Goal: Task Accomplishment & Management: Manage account settings

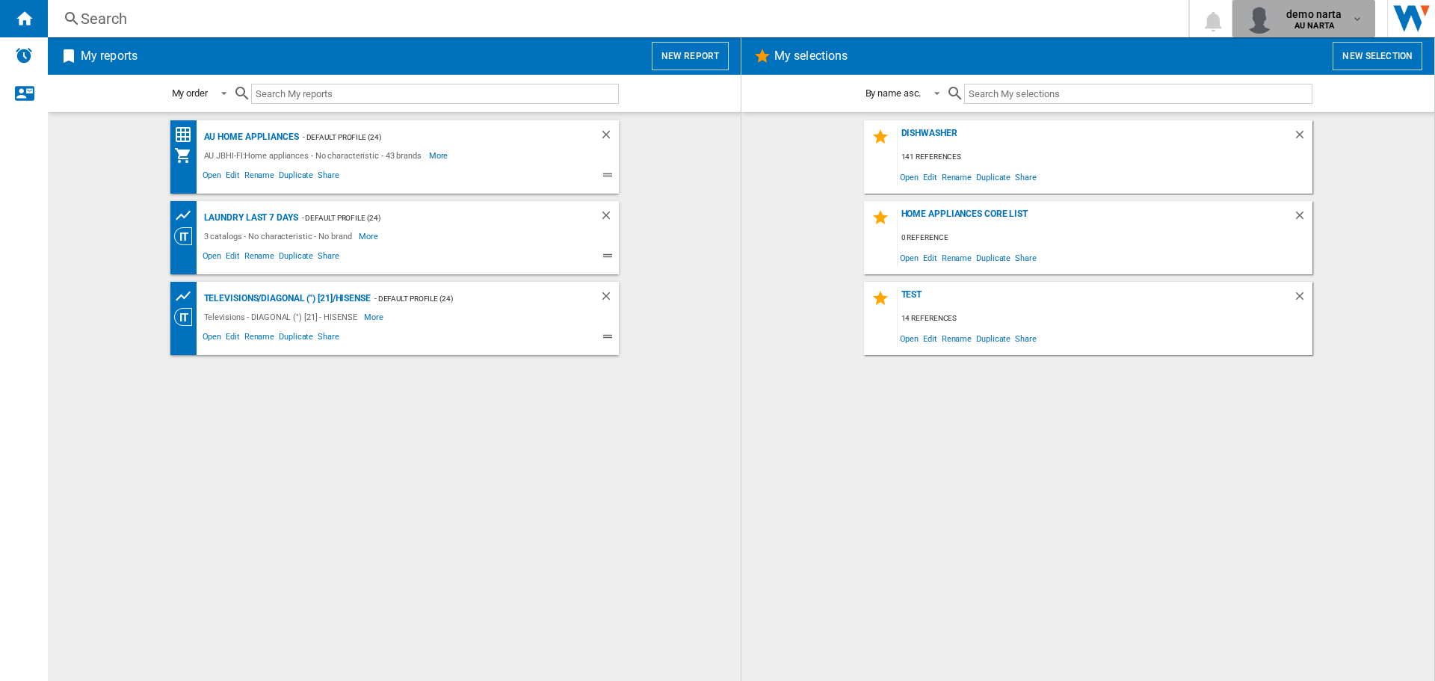
click at [1359, 21] on md-icon "button" at bounding box center [1357, 19] width 12 height 12
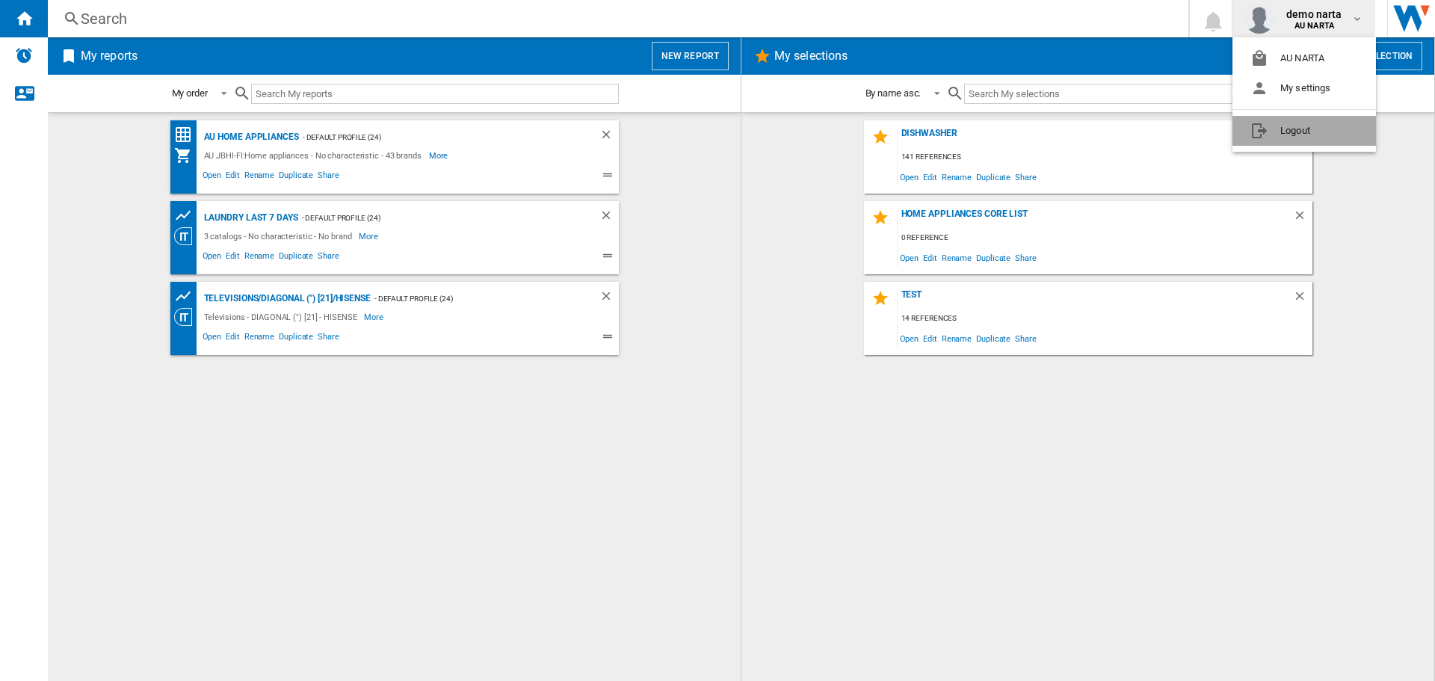
click at [1290, 132] on button "Logout" at bounding box center [1305, 131] width 144 height 30
